Goal: Transaction & Acquisition: Purchase product/service

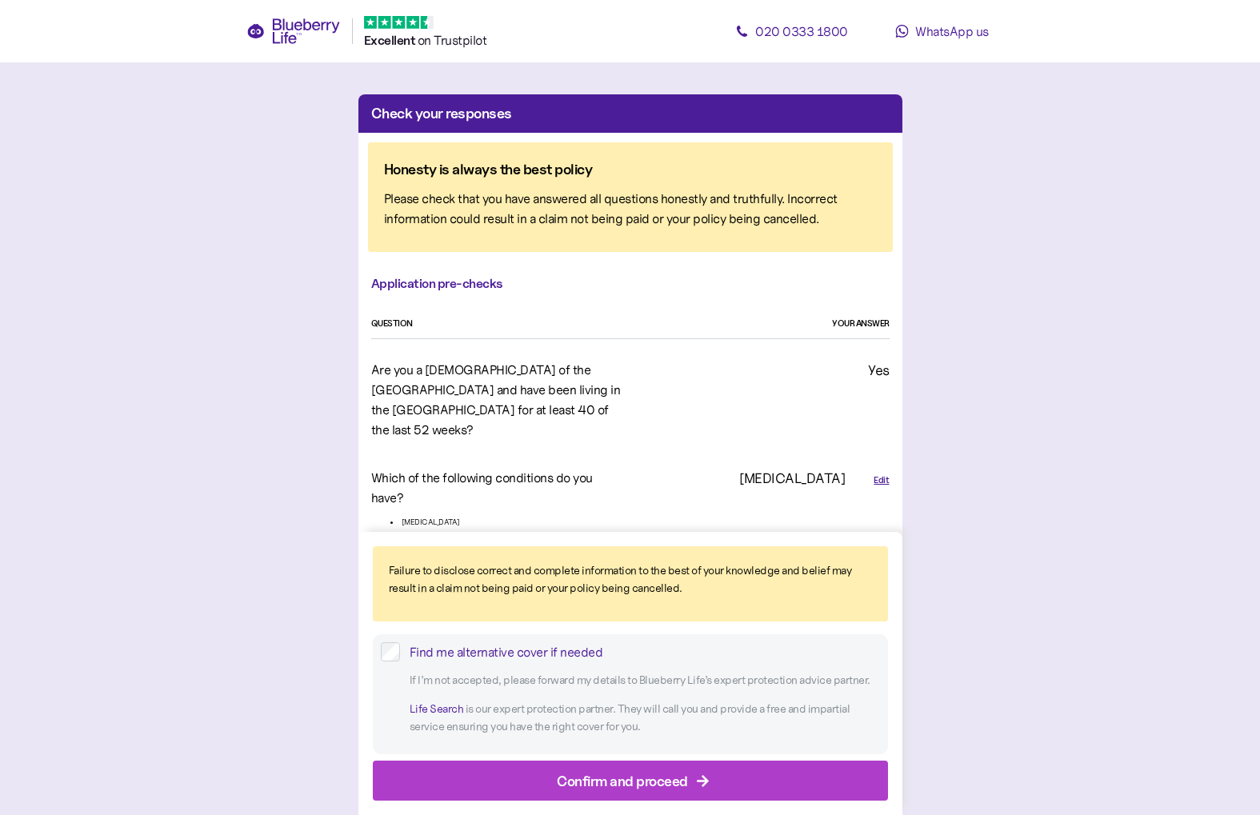
click at [475, 769] on div "Confirm and proceed" at bounding box center [633, 780] width 479 height 38
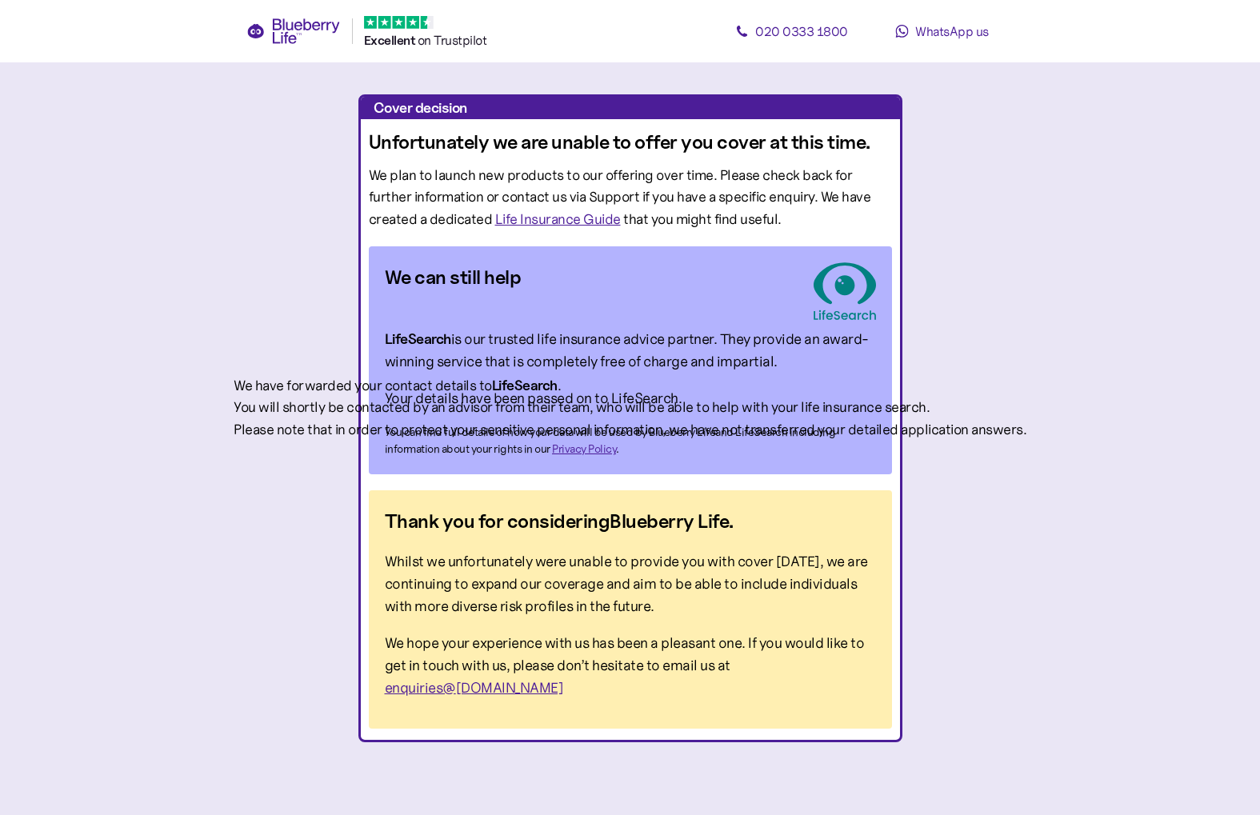
click at [858, 397] on div "You will shortly be contacted by an advisor from their team, who will be able t…" at bounding box center [630, 408] width 793 height 22
drag, startPoint x: 563, startPoint y: 427, endPoint x: 666, endPoint y: 431, distance: 103.3
click at [666, 431] on div "Please note that in order to protect your sensitive personal information, we ha…" at bounding box center [630, 430] width 793 height 22
click at [663, 814] on div at bounding box center [630, 815] width 1260 height 0
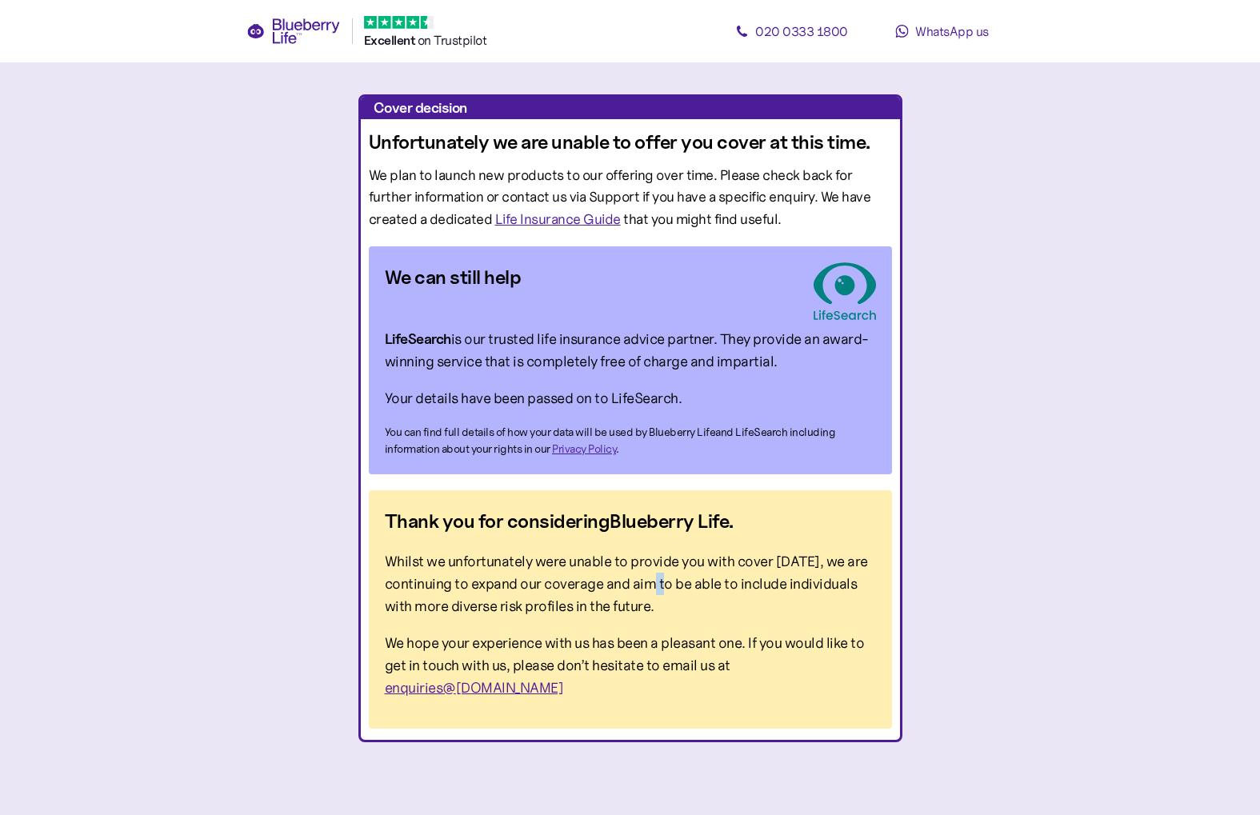
click at [663, 574] on p "Whilst we unfortunately were unable to provide you with cover [DATE], we are co…" at bounding box center [630, 583] width 491 height 67
click at [669, 399] on p "Your details have been passed on to LifeSearch." at bounding box center [630, 398] width 491 height 22
